Goal: Information Seeking & Learning: Check status

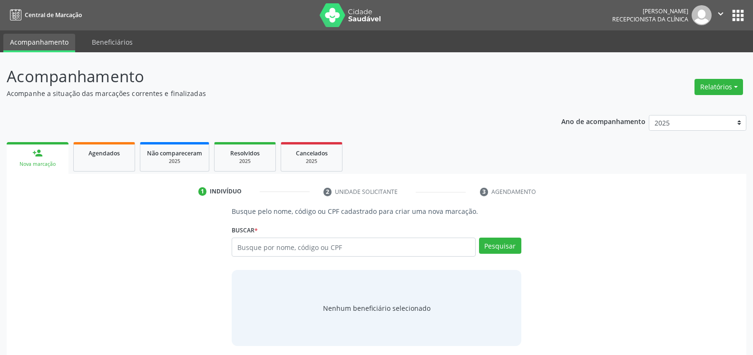
click at [409, 71] on p "Acompanhamento" at bounding box center [266, 77] width 518 height 24
click at [724, 88] on button "Relatórios" at bounding box center [719, 87] width 49 height 16
click at [697, 104] on link "Agendamentos" at bounding box center [692, 107] width 102 height 13
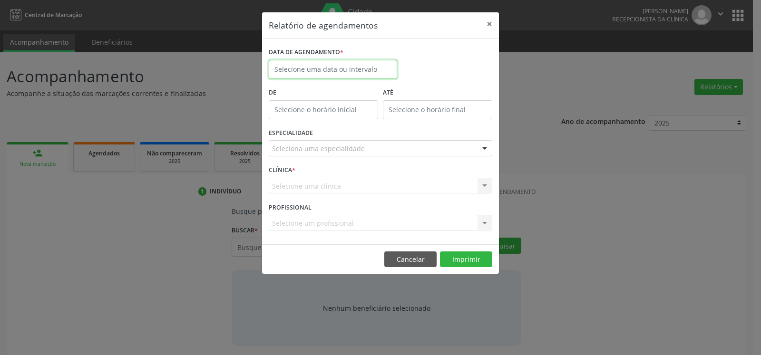
click at [363, 69] on input "text" at bounding box center [333, 69] width 128 height 19
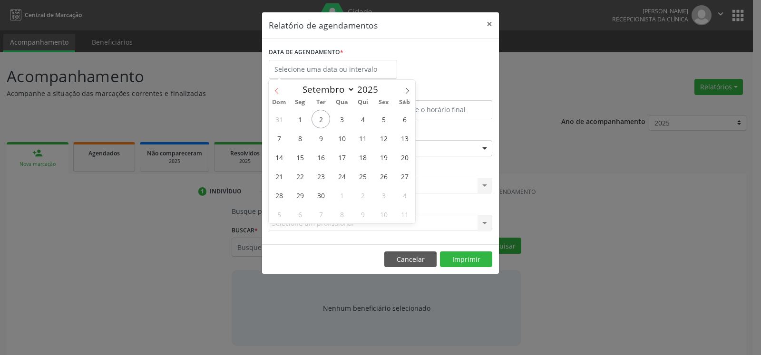
click at [276, 88] on span at bounding box center [277, 88] width 16 height 16
select select "7"
click at [384, 193] on span "29" at bounding box center [383, 195] width 19 height 19
type input "[DATE]"
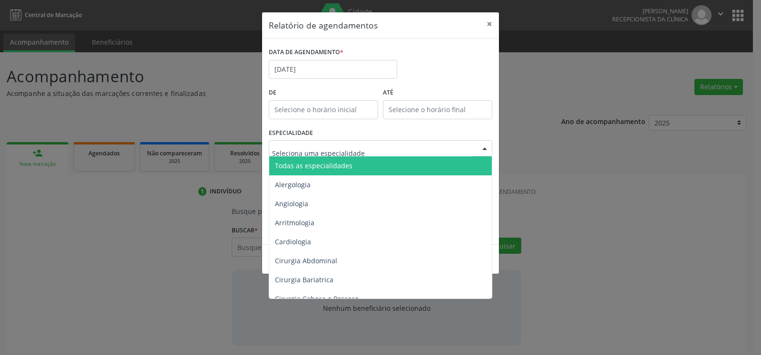
click at [384, 152] on div at bounding box center [381, 148] width 224 height 16
click at [383, 166] on span "Todas as especialidades" at bounding box center [381, 166] width 224 height 19
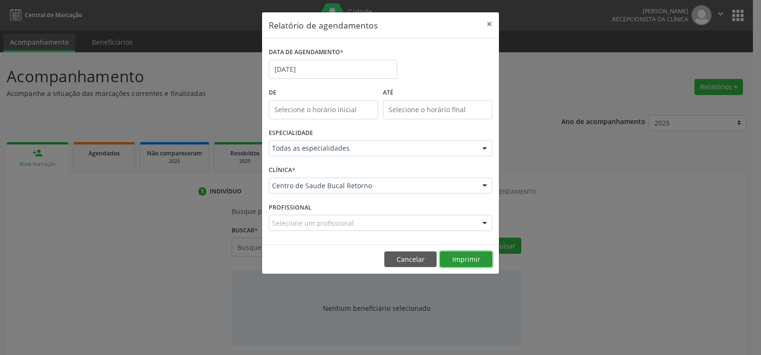
click at [469, 263] on button "Imprimir" at bounding box center [466, 260] width 52 height 16
click at [492, 24] on button "×" at bounding box center [489, 23] width 19 height 23
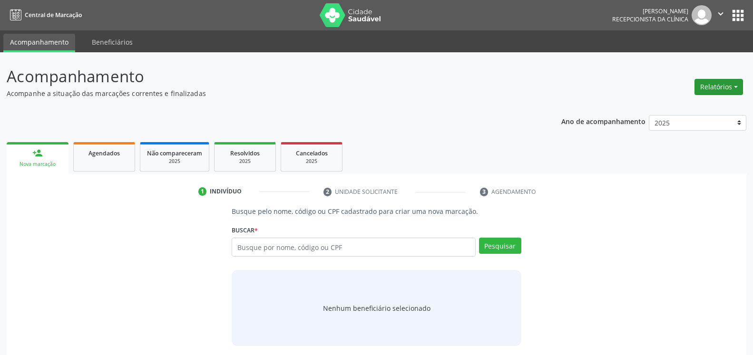
click at [721, 83] on button "Relatórios" at bounding box center [719, 87] width 49 height 16
click at [694, 111] on link "Agendamentos" at bounding box center [692, 107] width 102 height 13
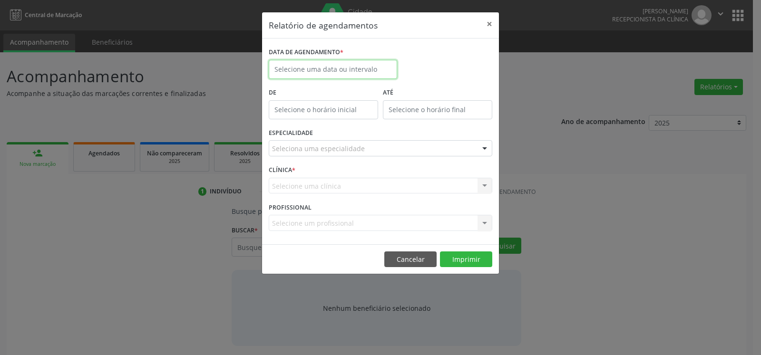
click at [332, 72] on input "text" at bounding box center [333, 69] width 128 height 19
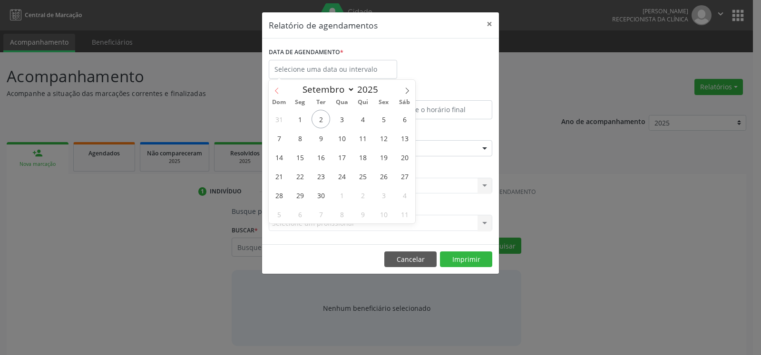
click at [277, 85] on span at bounding box center [277, 88] width 16 height 16
select select "7"
click at [385, 155] on span "15" at bounding box center [383, 157] width 19 height 19
type input "[DATE]"
click at [385, 155] on span "15" at bounding box center [383, 157] width 19 height 19
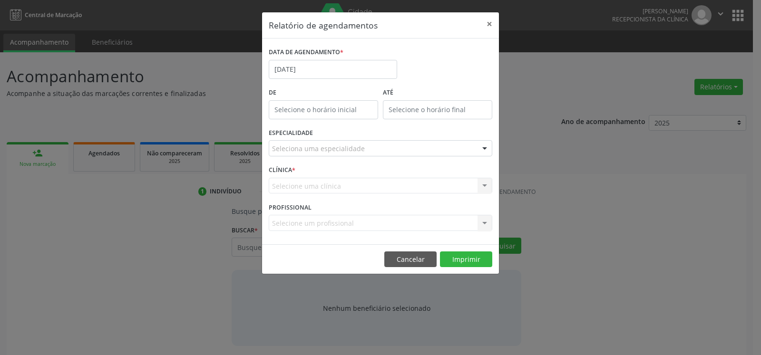
click at [383, 147] on div "Seleciona uma especialidade" at bounding box center [381, 148] width 224 height 16
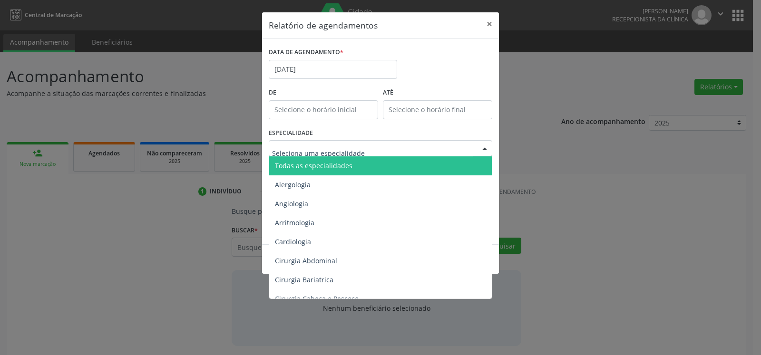
click at [380, 161] on span "Todas as especialidades" at bounding box center [381, 166] width 224 height 19
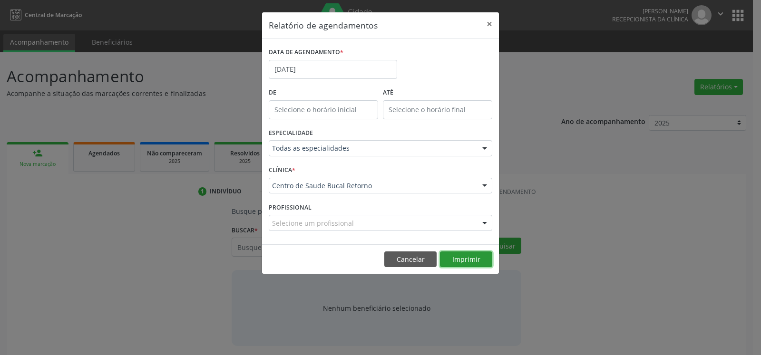
click at [469, 253] on button "Imprimir" at bounding box center [466, 260] width 52 height 16
click at [488, 22] on button "×" at bounding box center [489, 23] width 19 height 23
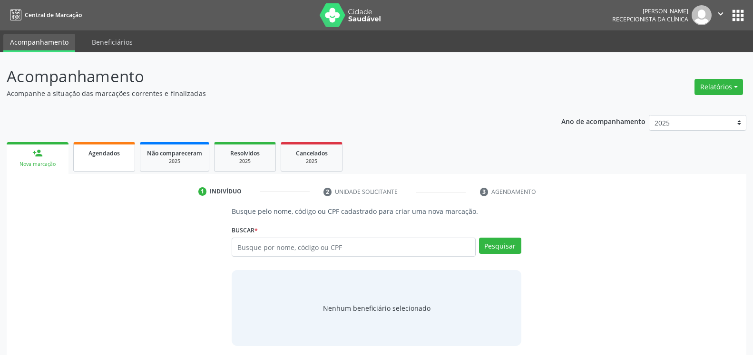
click at [115, 164] on link "Agendados" at bounding box center [104, 156] width 62 height 29
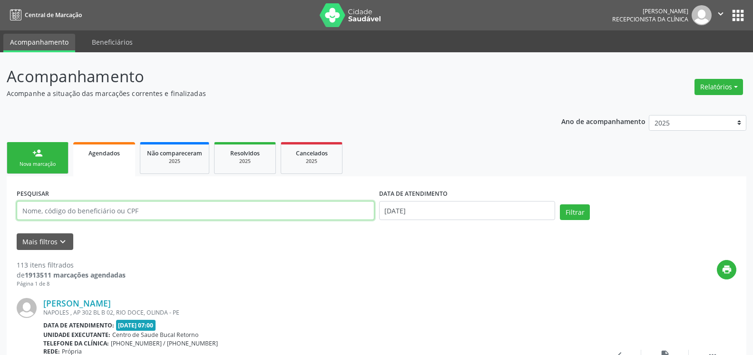
click at [111, 217] on input "text" at bounding box center [196, 210] width 358 height 19
paste input "[PERSON_NAME]"
type input "[PERSON_NAME]"
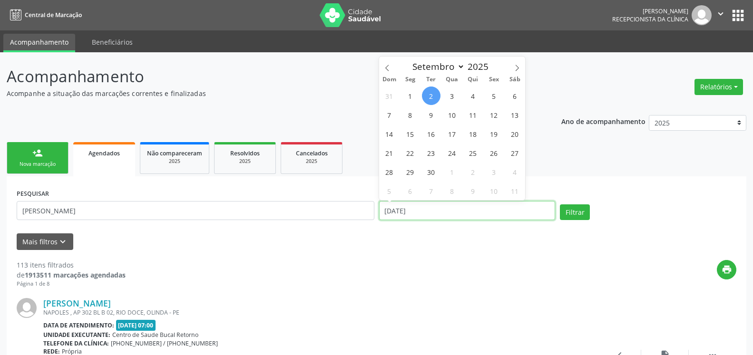
drag, startPoint x: 433, startPoint y: 211, endPoint x: 360, endPoint y: 217, distance: 73.6
click at [379, 217] on input "[DATE]" at bounding box center [467, 210] width 177 height 19
click at [578, 212] on button "Filtrar" at bounding box center [575, 213] width 30 height 16
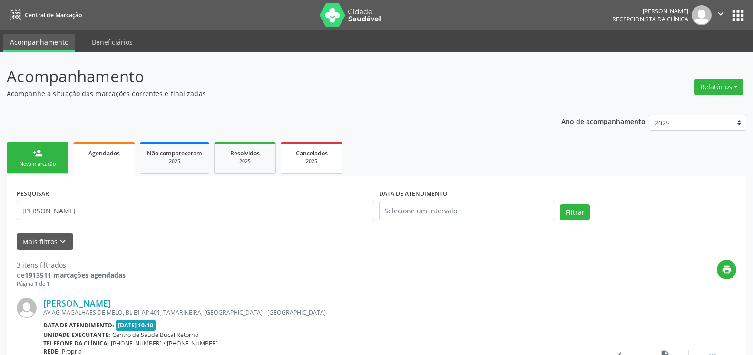
click at [308, 162] on div "2025" at bounding box center [312, 161] width 48 height 7
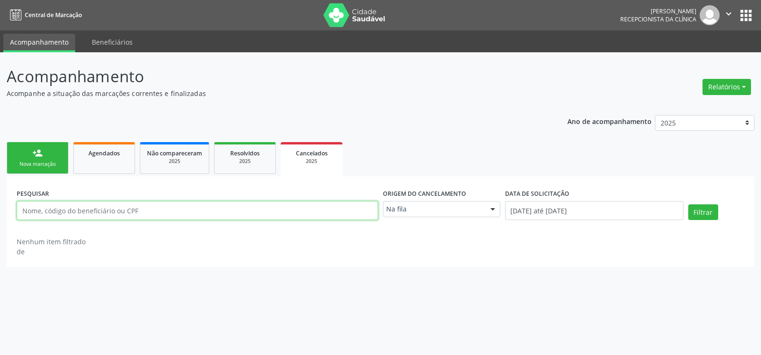
click at [69, 211] on input "text" at bounding box center [198, 210] width 362 height 19
paste input "[PERSON_NAME]"
type input "[PERSON_NAME]"
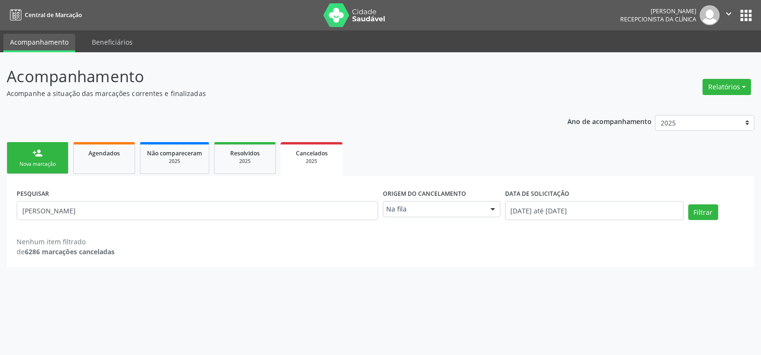
click at [489, 211] on div at bounding box center [493, 210] width 14 height 16
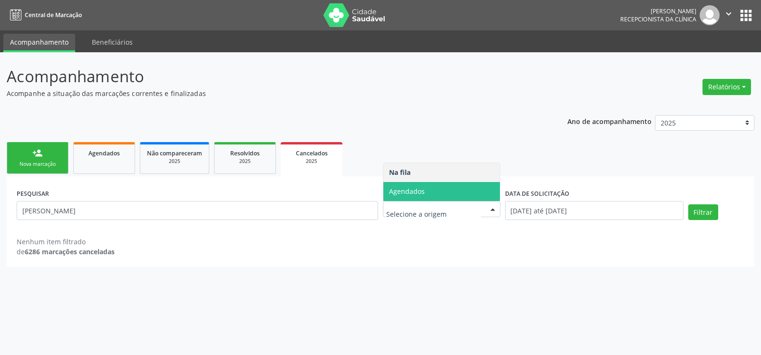
click at [474, 189] on span "Agendados" at bounding box center [441, 191] width 117 height 19
select select "8"
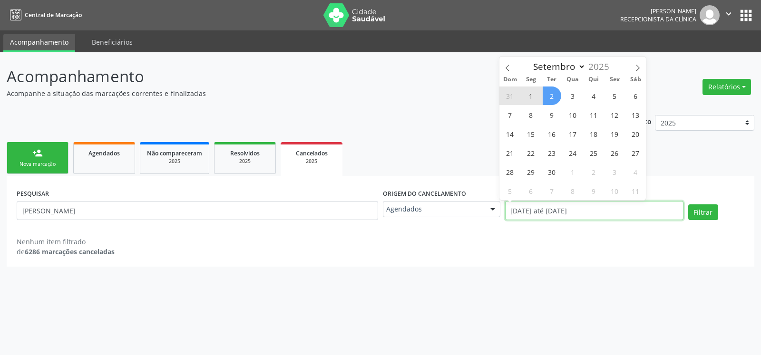
drag, startPoint x: 607, startPoint y: 205, endPoint x: 486, endPoint y: 209, distance: 120.4
click at [505, 209] on input "[DATE] até [DATE]" at bounding box center [594, 210] width 178 height 19
select select "0"
click at [705, 213] on button "Filtrar" at bounding box center [703, 213] width 30 height 16
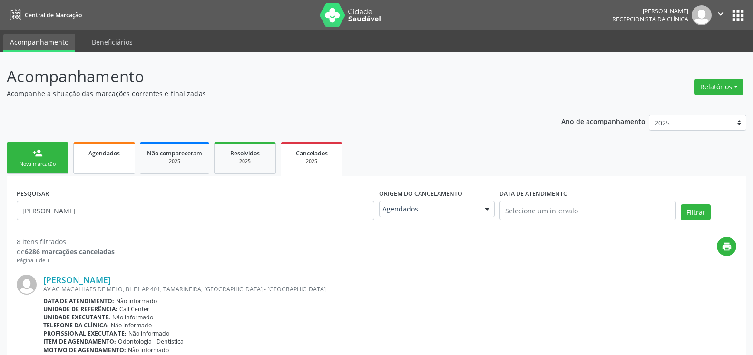
click at [108, 157] on span "Agendados" at bounding box center [103, 153] width 31 height 8
select select "8"
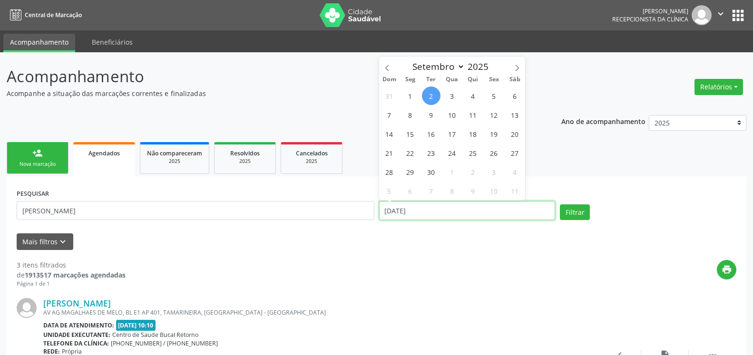
drag, startPoint x: 440, startPoint y: 210, endPoint x: 359, endPoint y: 210, distance: 80.4
click at [379, 210] on input "[DATE]" at bounding box center [467, 210] width 177 height 19
click at [584, 213] on button "Filtrar" at bounding box center [575, 213] width 30 height 16
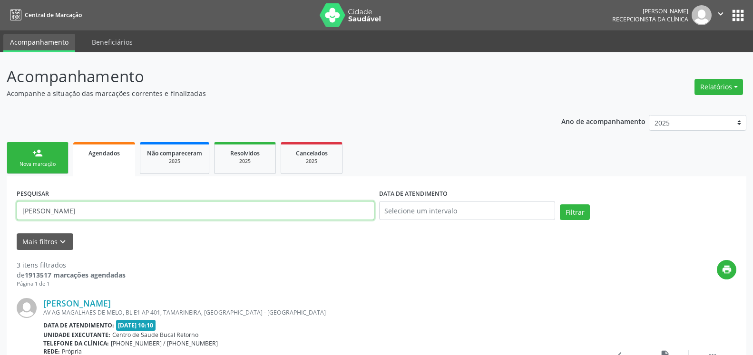
drag, startPoint x: 115, startPoint y: 209, endPoint x: 0, endPoint y: 224, distance: 116.1
click at [17, 220] on input "[PERSON_NAME]" at bounding box center [196, 210] width 358 height 19
paste input "[PERSON_NAME]"
type input "[PERSON_NAME]"
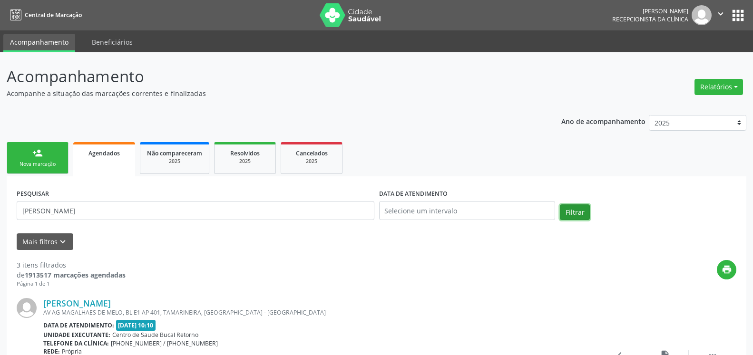
click at [576, 214] on button "Filtrar" at bounding box center [575, 213] width 30 height 16
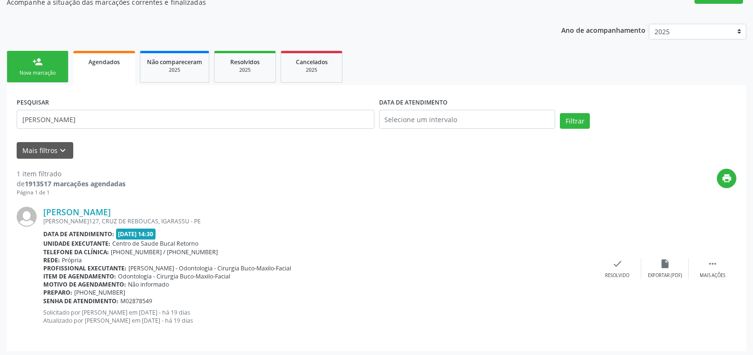
scroll to position [94, 0]
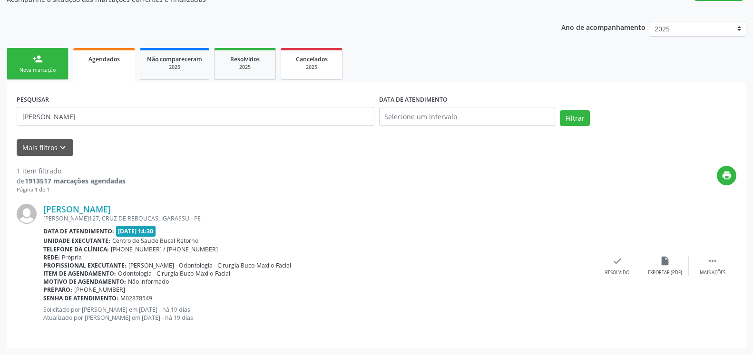
click at [321, 63] on span "Cancelados" at bounding box center [312, 59] width 32 height 8
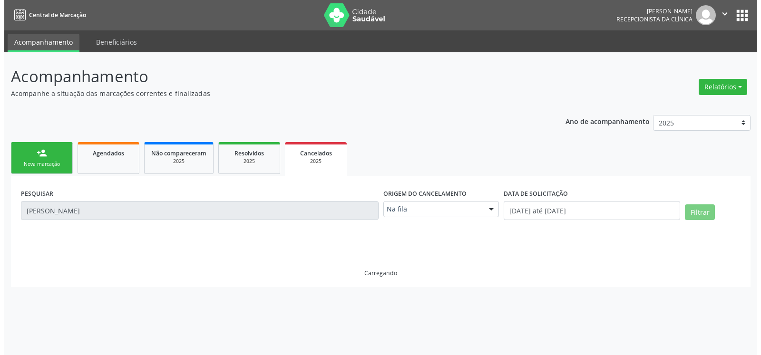
scroll to position [0, 0]
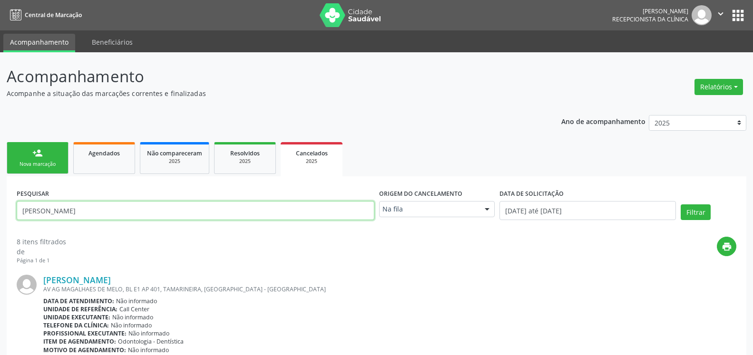
drag, startPoint x: 135, startPoint y: 211, endPoint x: 0, endPoint y: 229, distance: 136.3
click at [17, 220] on input "[PERSON_NAME]" at bounding box center [196, 210] width 358 height 19
paste input "[PERSON_NAME]"
type input "[PERSON_NAME]"
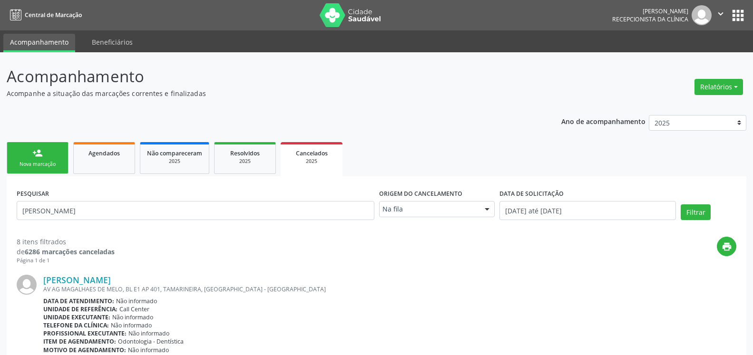
click at [481, 210] on div at bounding box center [487, 210] width 14 height 16
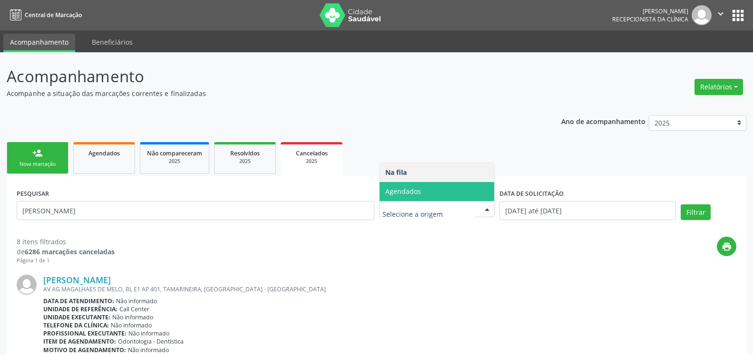
click at [471, 188] on span "Agendados" at bounding box center [437, 191] width 115 height 19
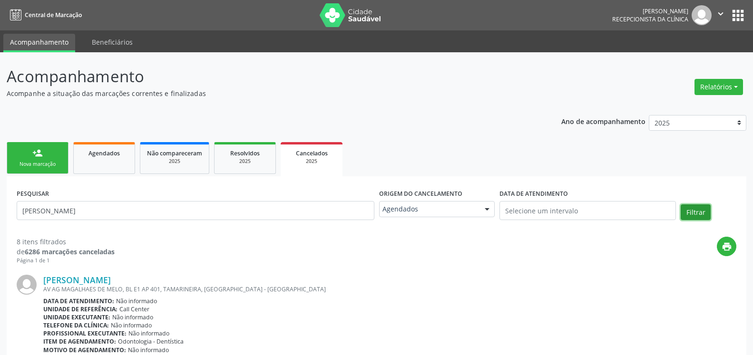
click at [698, 207] on button "Filtrar" at bounding box center [696, 213] width 30 height 16
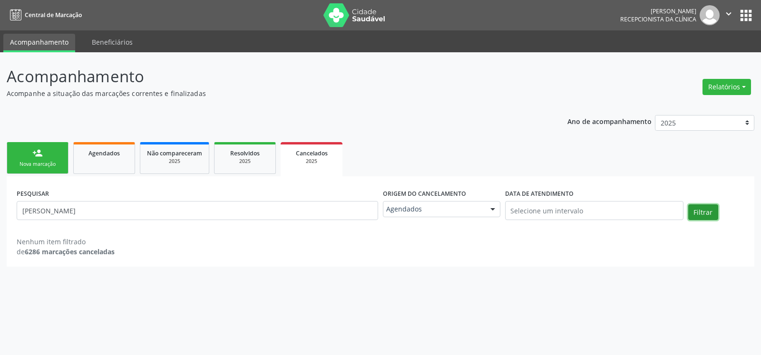
click at [704, 214] on button "Filtrar" at bounding box center [703, 213] width 30 height 16
click at [249, 163] on div "2025" at bounding box center [245, 161] width 48 height 7
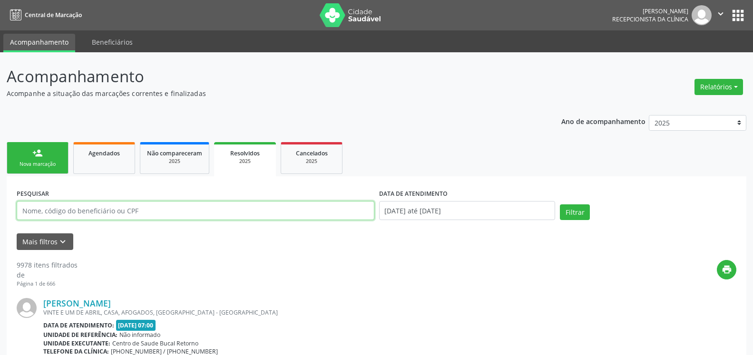
click at [164, 211] on input "text" at bounding box center [196, 210] width 358 height 19
paste input "[PERSON_NAME]"
type input "[PERSON_NAME]"
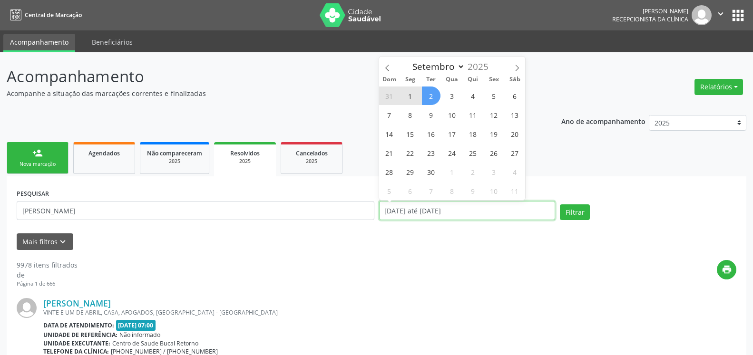
drag, startPoint x: 490, startPoint y: 213, endPoint x: 273, endPoint y: 226, distance: 217.3
click at [379, 220] on input "[DATE] até [DATE]" at bounding box center [467, 210] width 177 height 19
select select "0"
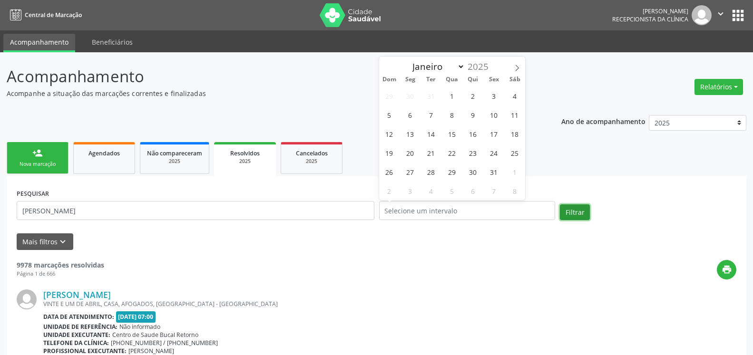
click at [577, 213] on button "Filtrar" at bounding box center [575, 213] width 30 height 16
